Goal: Information Seeking & Learning: Learn about a topic

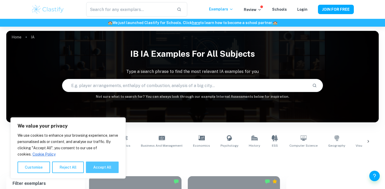
click at [104, 165] on button "Accept All" at bounding box center [102, 168] width 33 height 12
checkbox input "true"
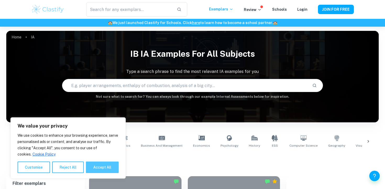
checkbox input "true"
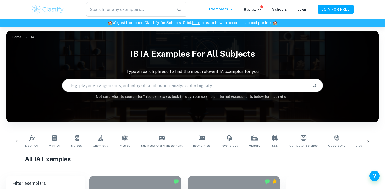
click at [130, 90] on input "text" at bounding box center [185, 85] width 246 height 15
type input "hl e"
click at [368, 143] on icon at bounding box center [368, 141] width 5 height 5
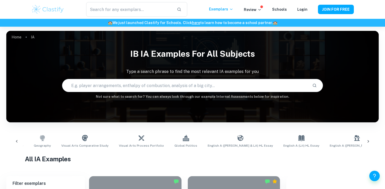
scroll to position [0, 295]
click at [354, 140] on icon at bounding box center [357, 138] width 6 height 6
